Goal: Transaction & Acquisition: Purchase product/service

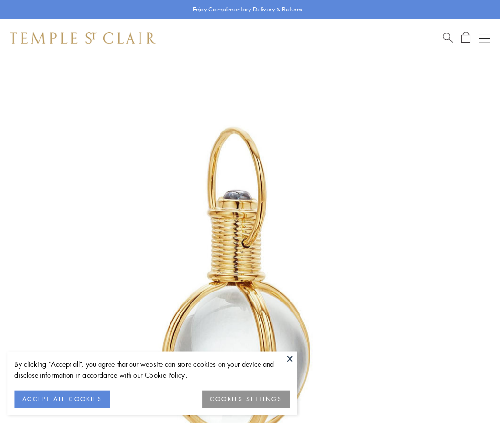
scroll to position [248, 0]
